Goal: Task Accomplishment & Management: Manage account settings

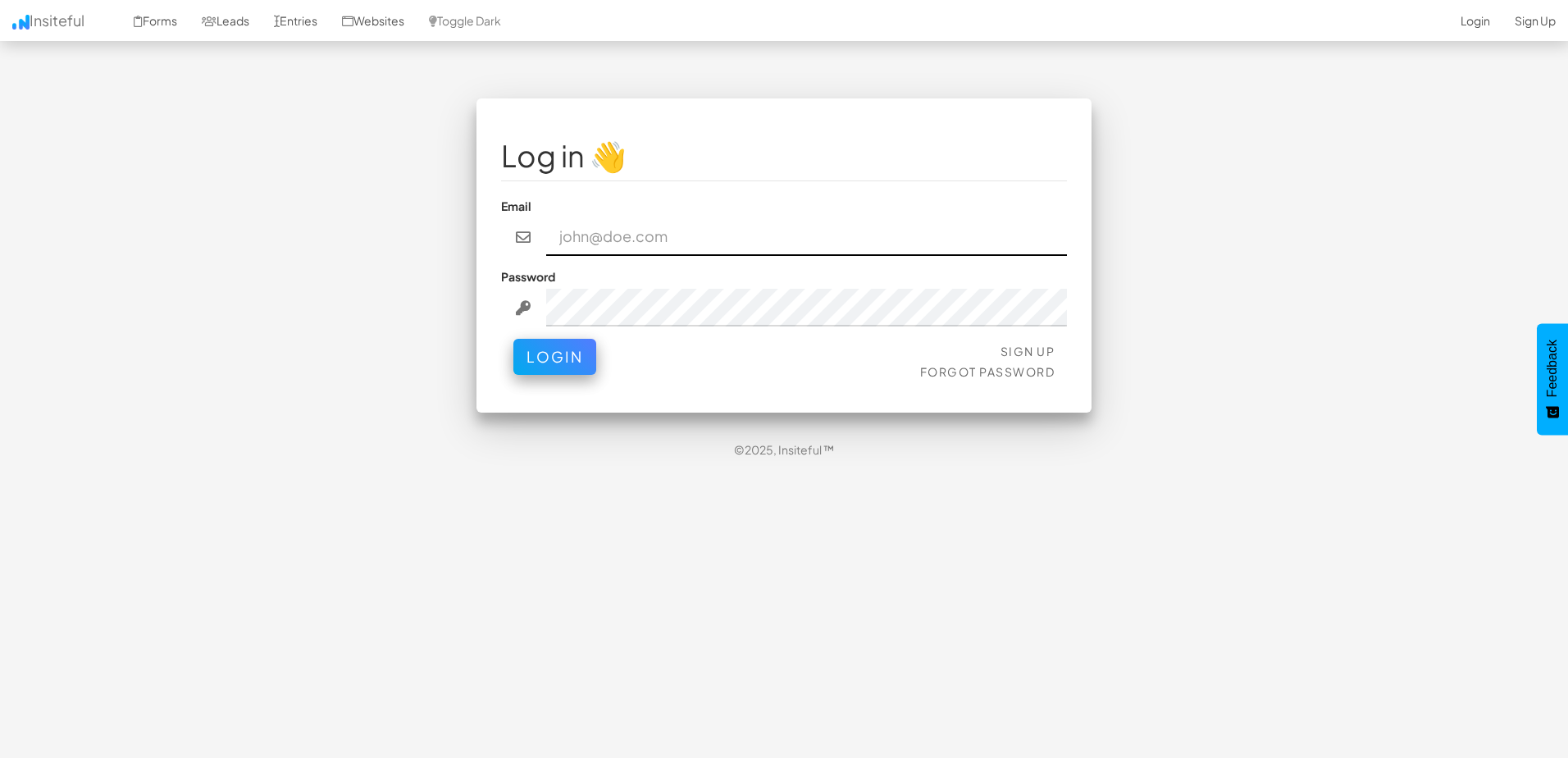
click at [743, 226] on input "email" at bounding box center [807, 237] width 522 height 37
type input "[EMAIL_ADDRESS][DOMAIN_NAME]"
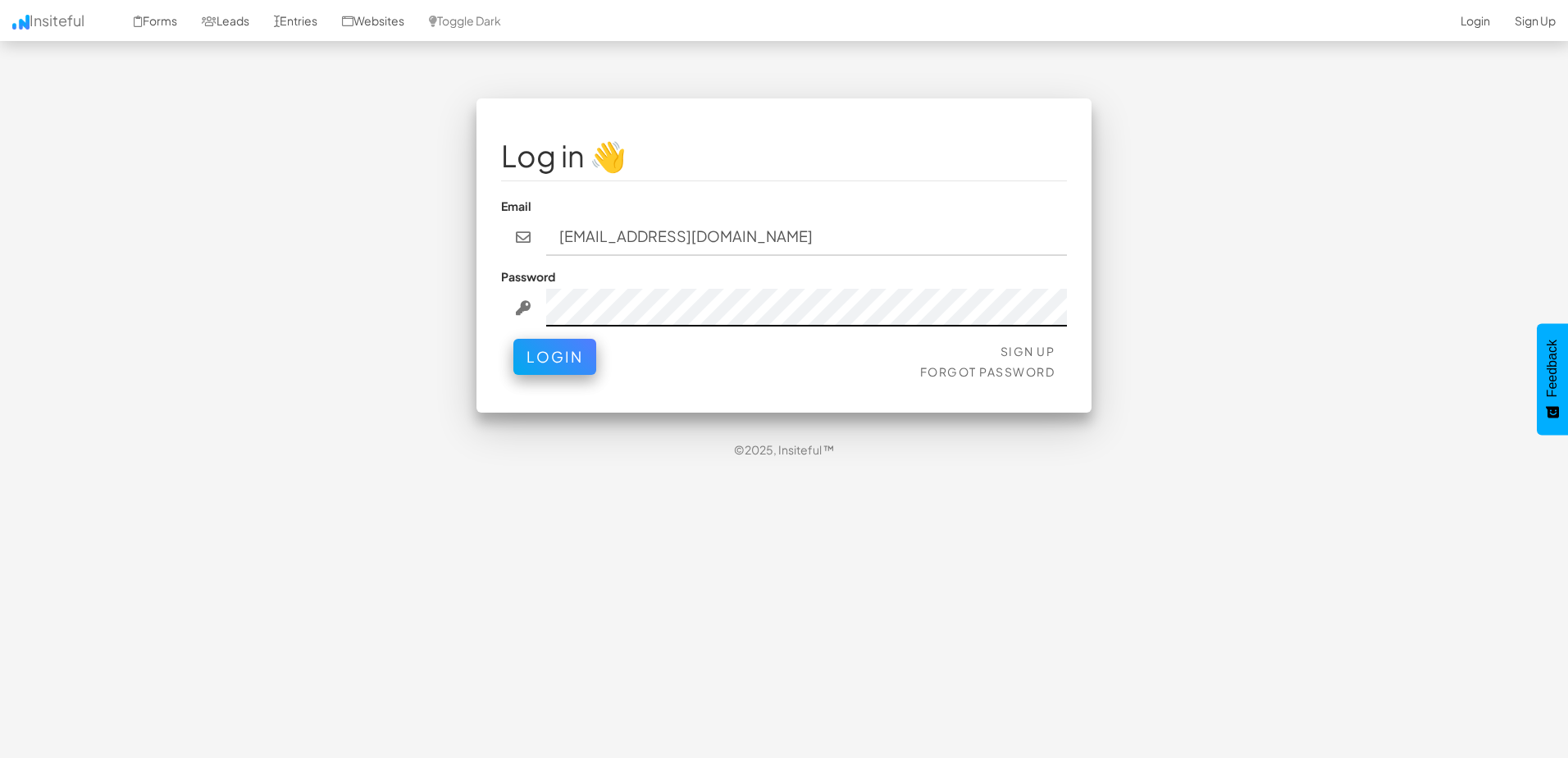
click at [514, 339] on button "Login" at bounding box center [555, 357] width 83 height 36
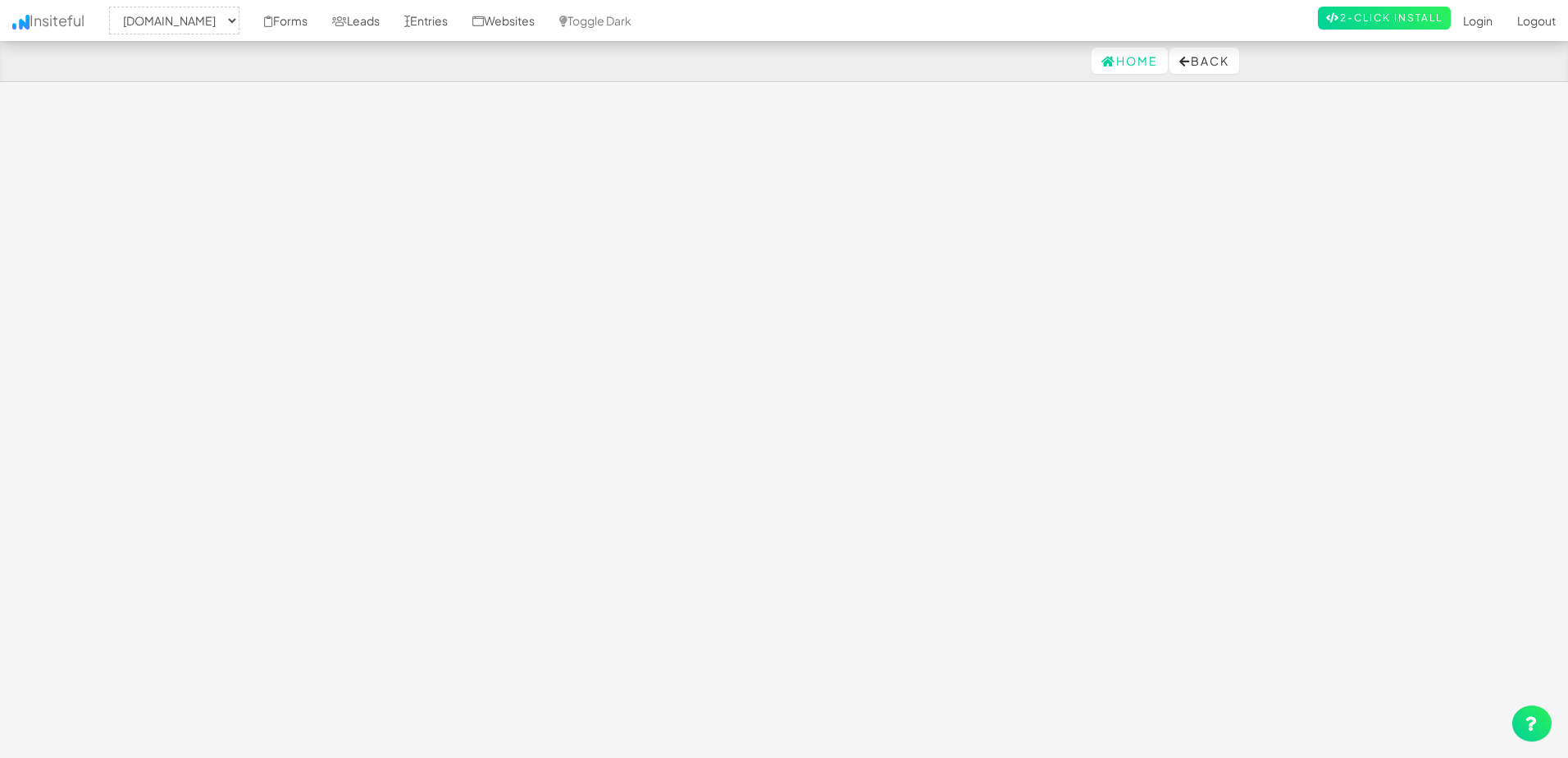
select select "2395"
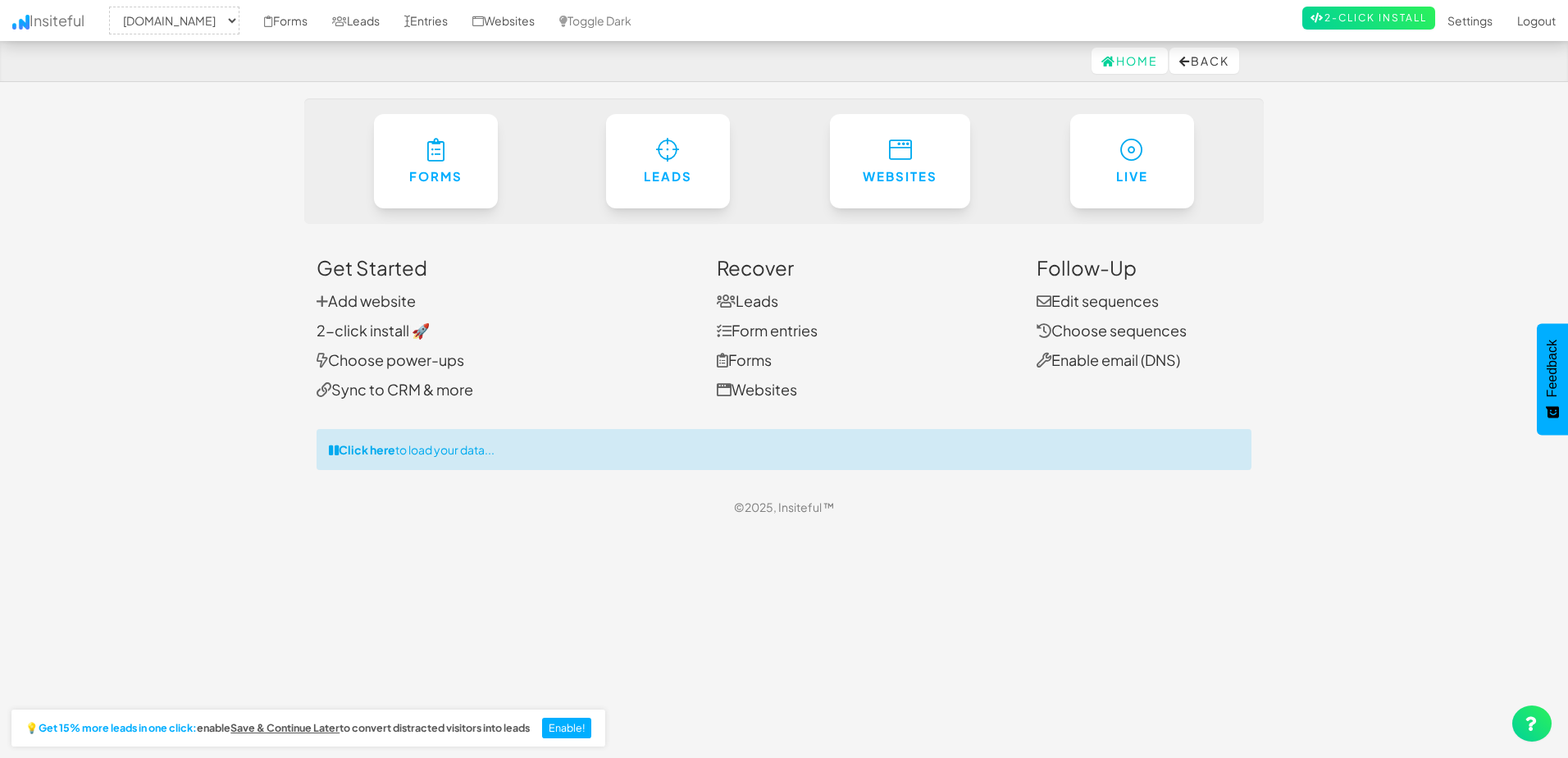
click at [729, 528] on html "Home Back Toggle navigation Insiteful -- None -- [DOMAIN_NAME] Forms Leads Entr…" at bounding box center [784, 264] width 1568 height 528
click at [1467, 25] on link "Settings" at bounding box center [1470, 21] width 70 height 41
click at [1467, 20] on link "Settings" at bounding box center [1470, 21] width 70 height 41
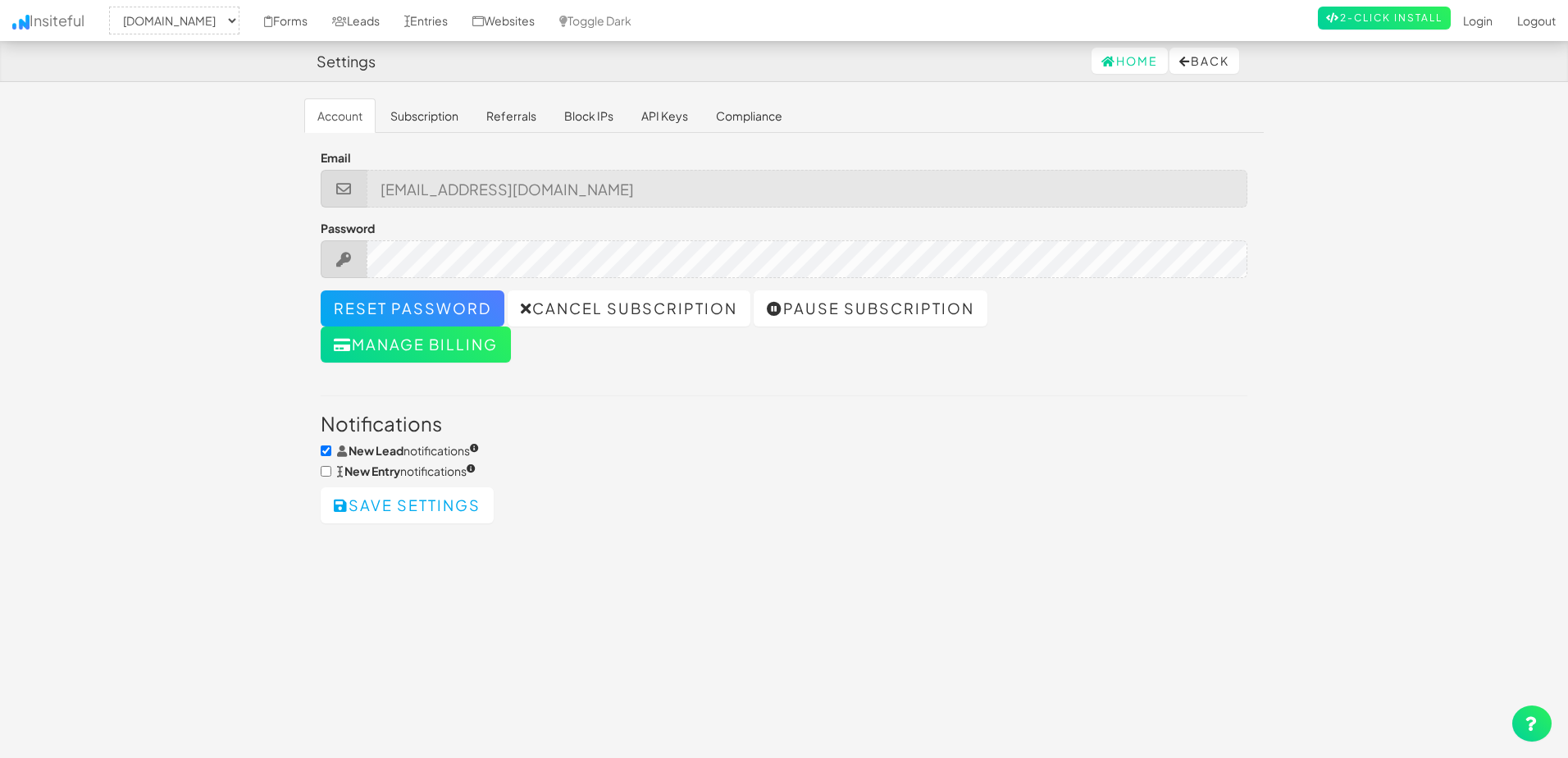
select select "2395"
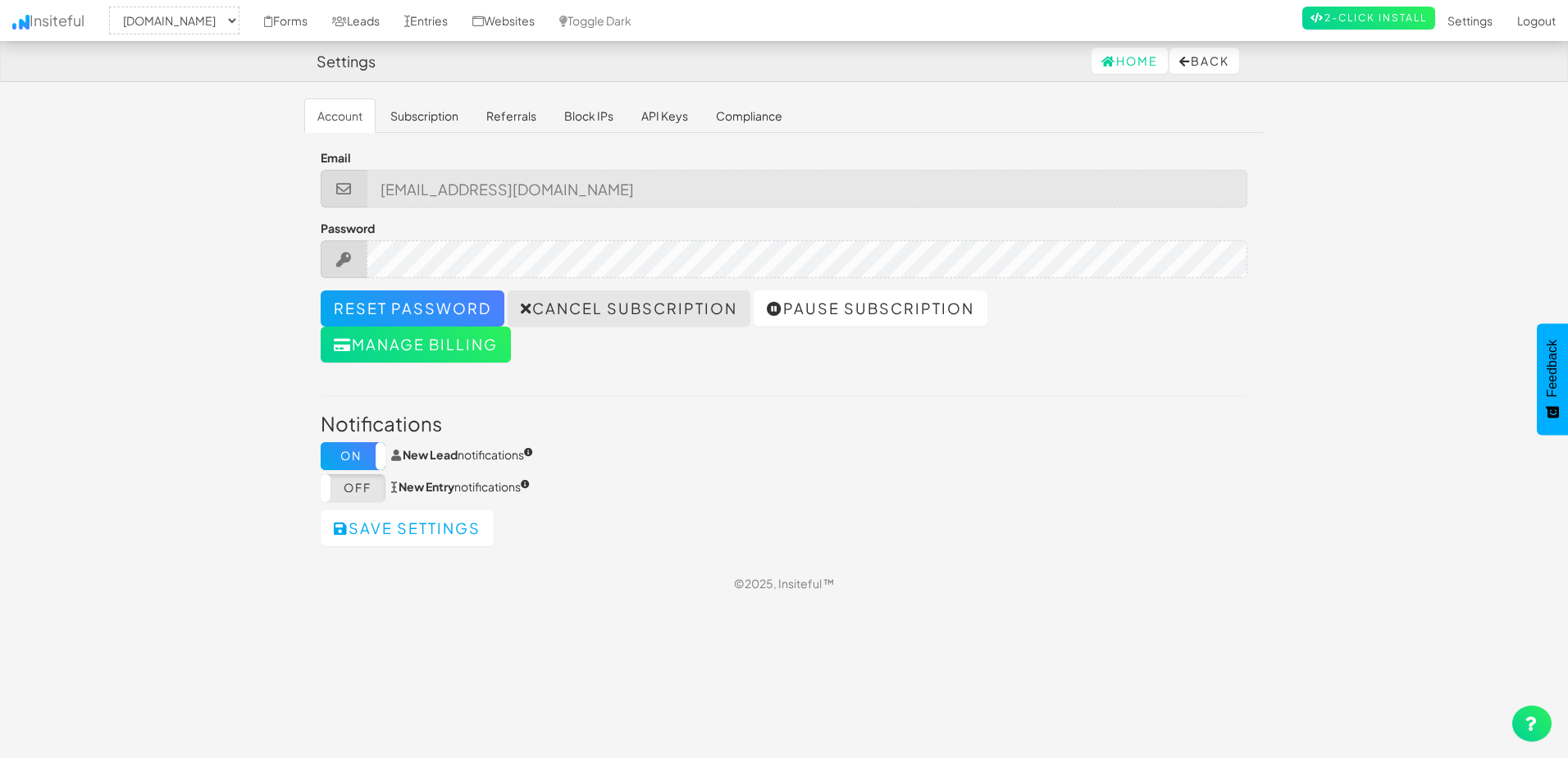
click at [660, 304] on link "Cancel subscription" at bounding box center [629, 308] width 242 height 36
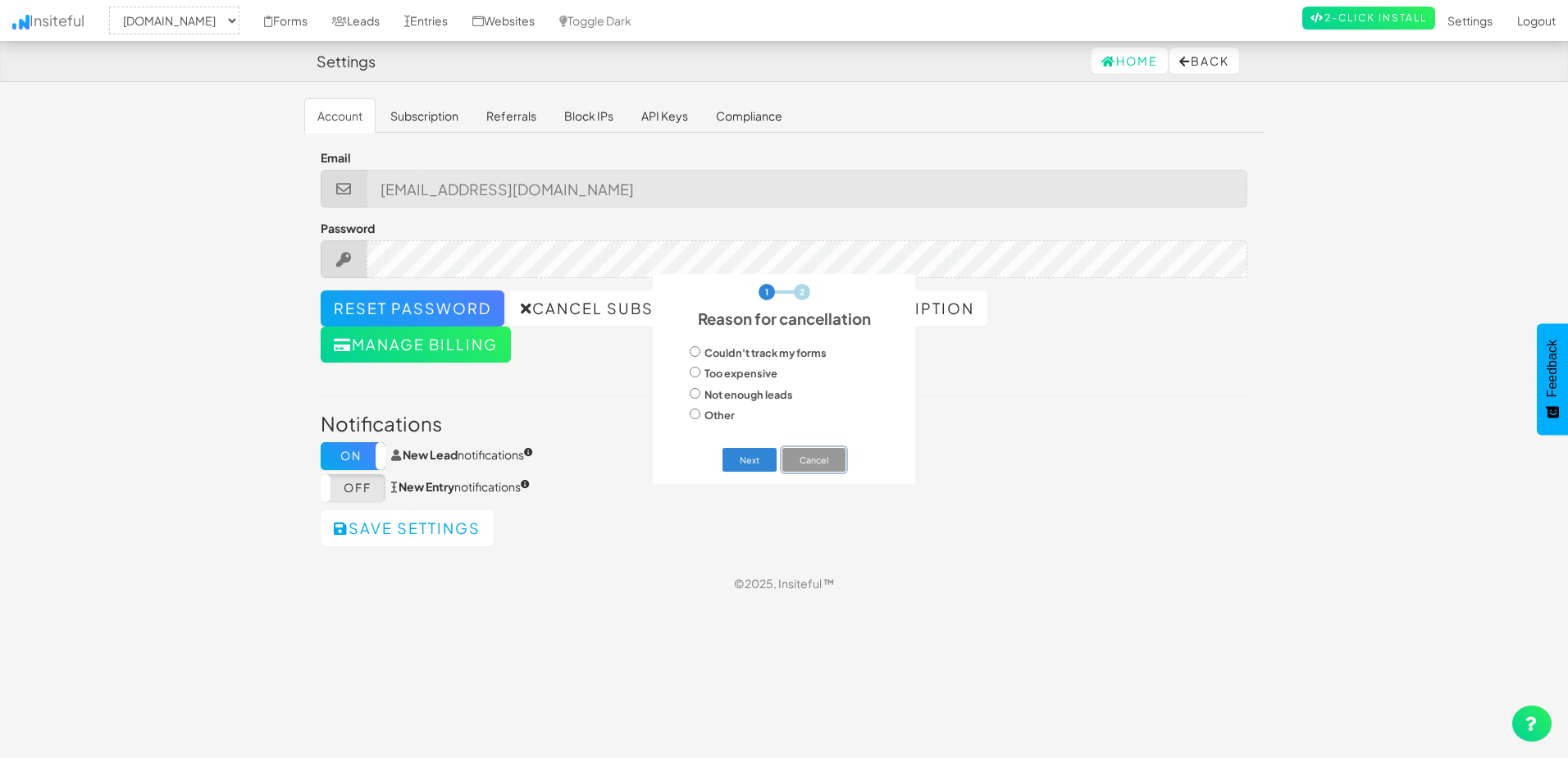
click at [810, 460] on button "Cancel" at bounding box center [814, 459] width 64 height 23
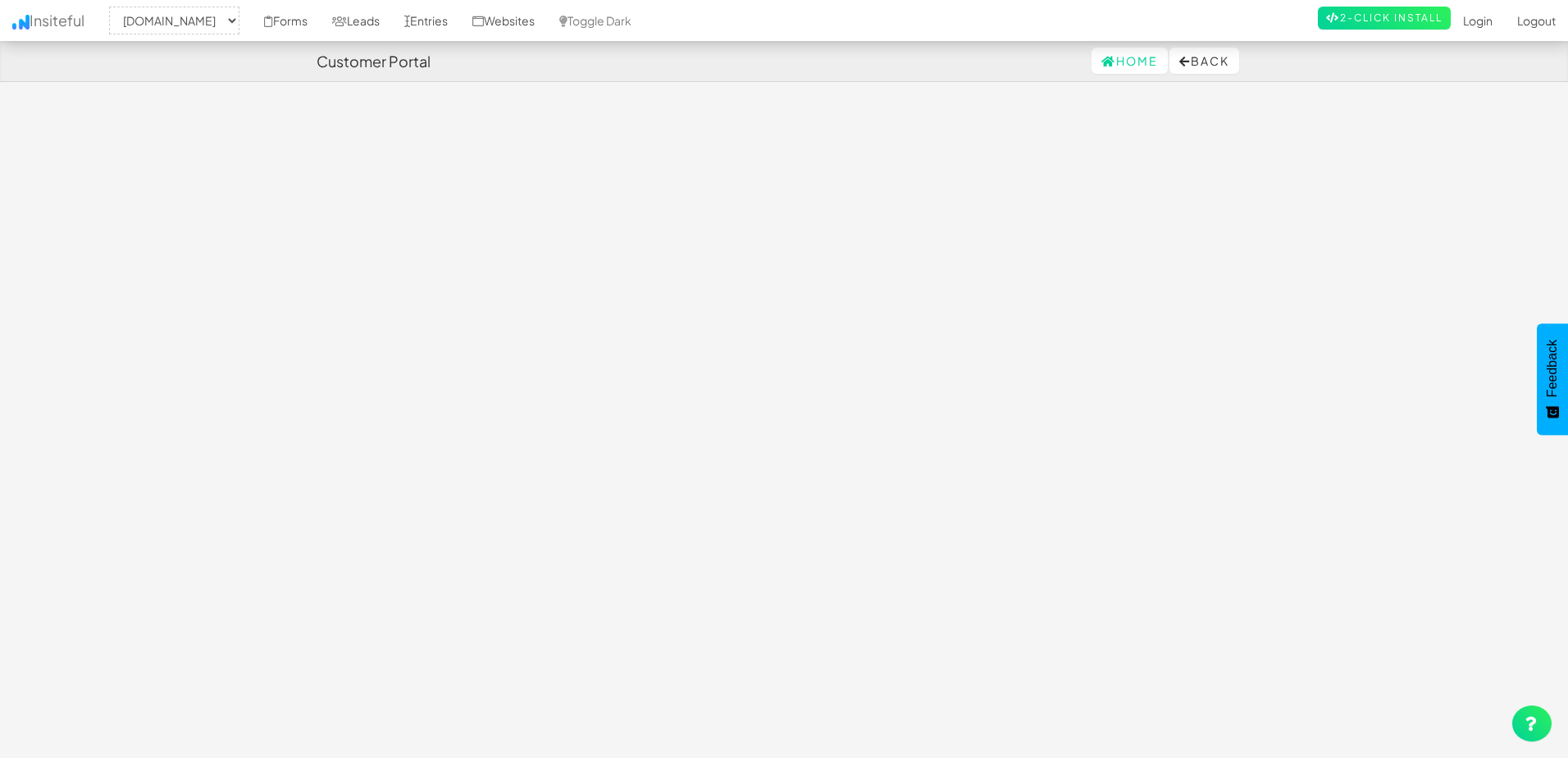
select select "2395"
